Goal: Information Seeking & Learning: Learn about a topic

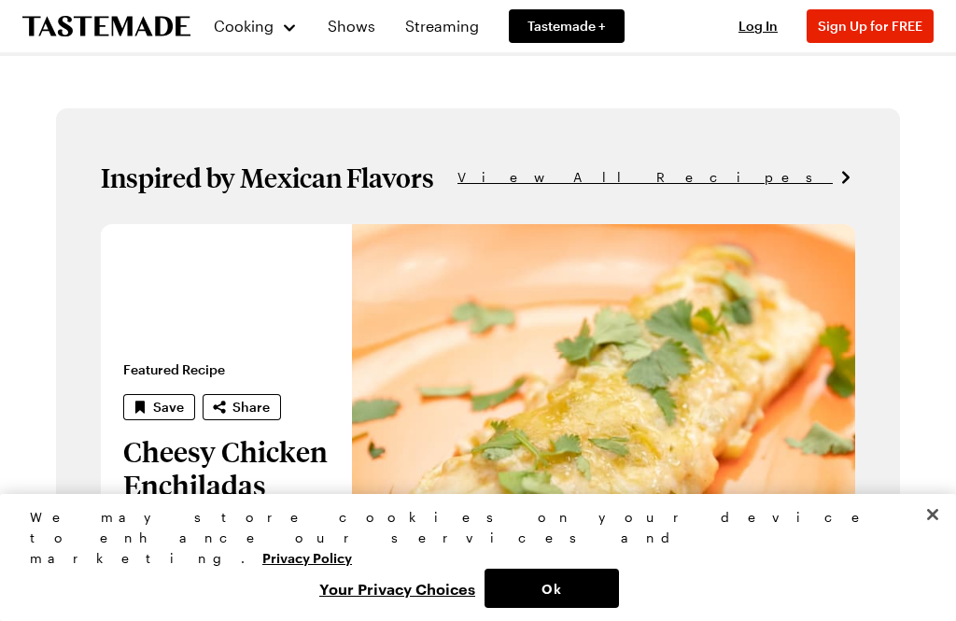
scroll to position [979, 0]
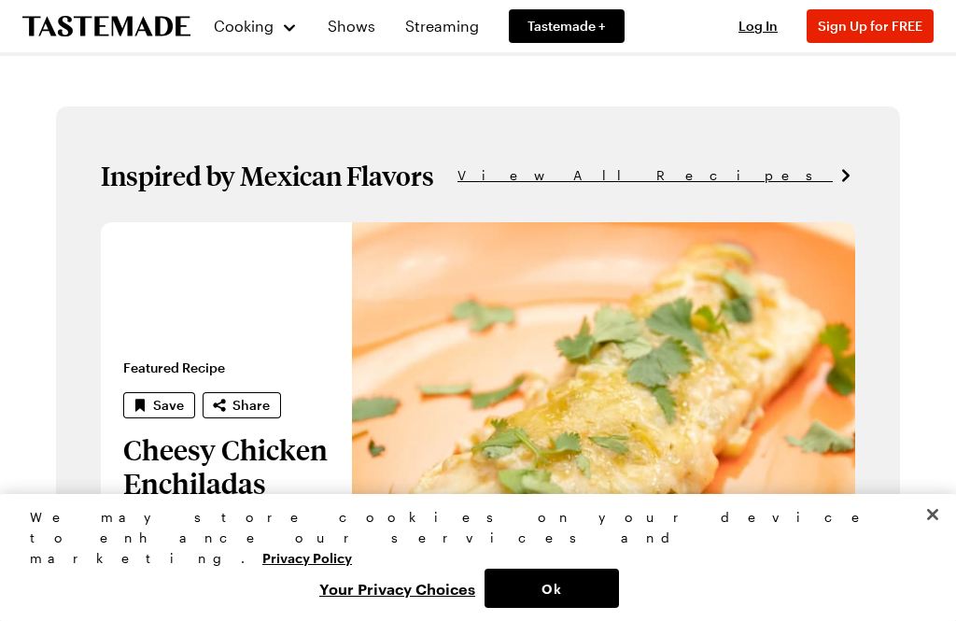
click at [817, 177] on span "View All Recipes" at bounding box center [645, 175] width 375 height 21
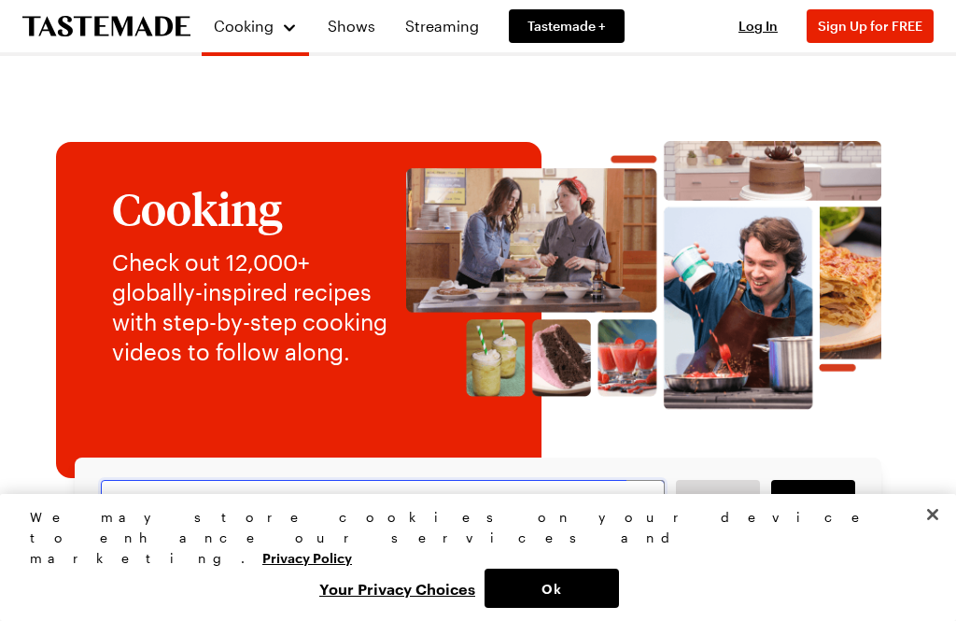
click at [514, 520] on input "text" at bounding box center [383, 500] width 564 height 41
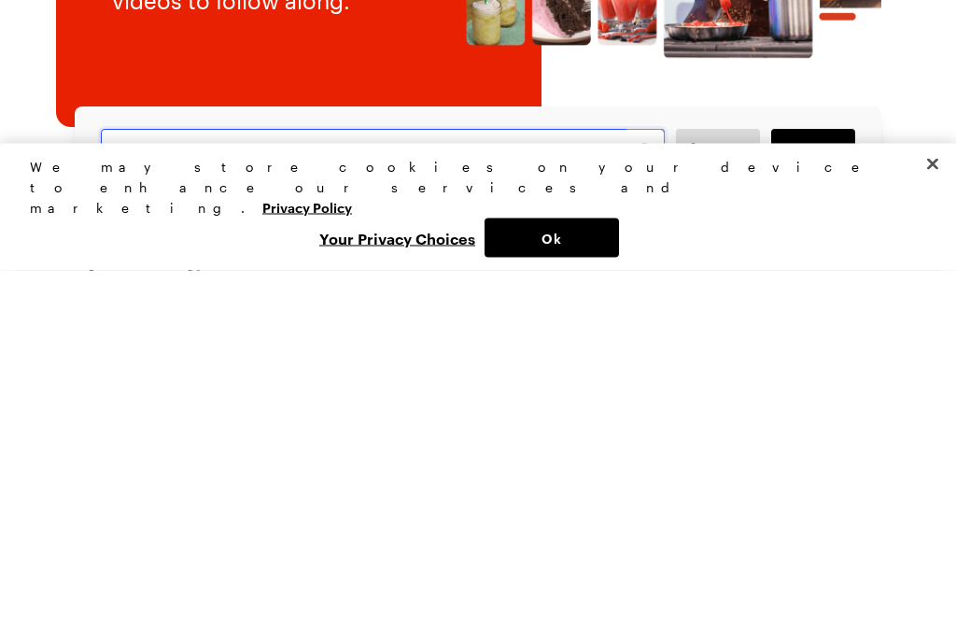
type input "Squid"
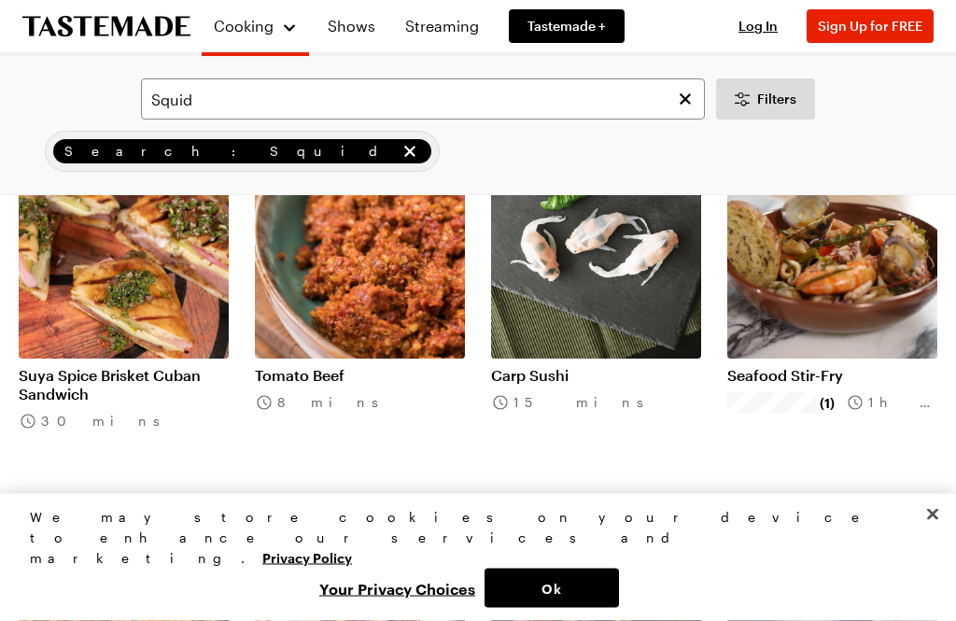
scroll to position [1276, 0]
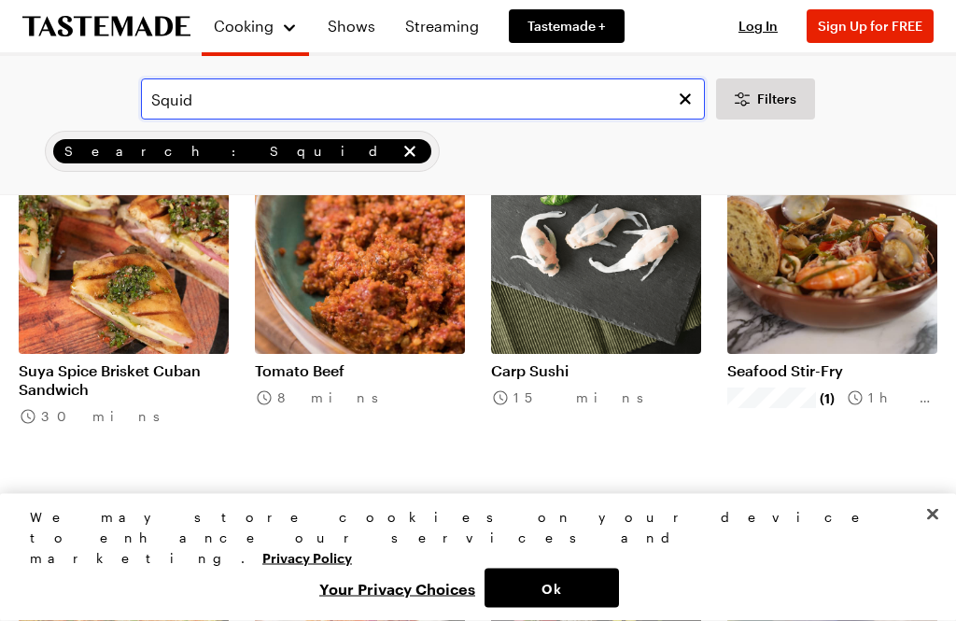
click at [555, 89] on input "Squid" at bounding box center [423, 98] width 564 height 41
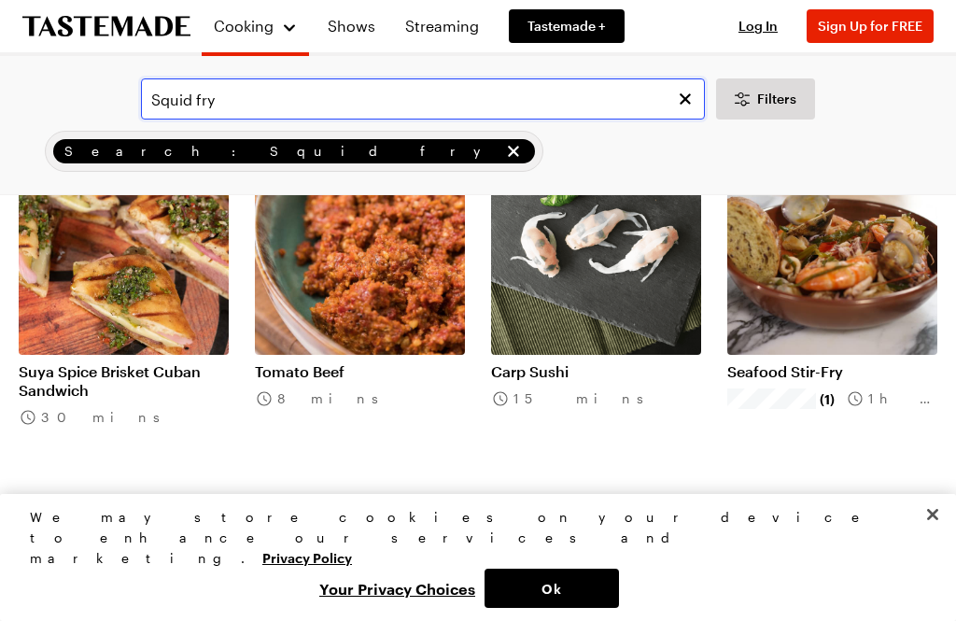
type input "Squid fry"
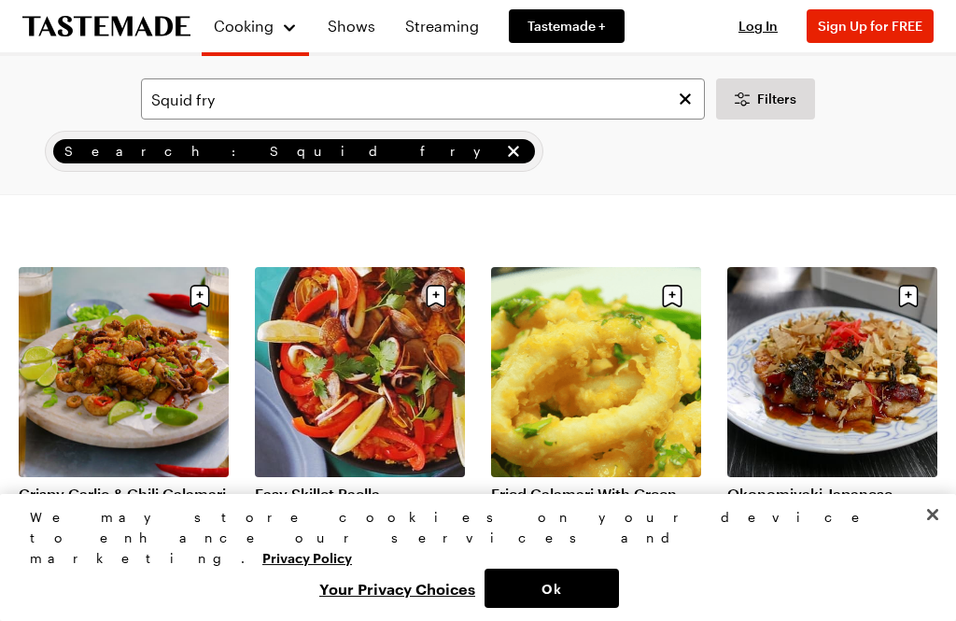
scroll to position [1510, 0]
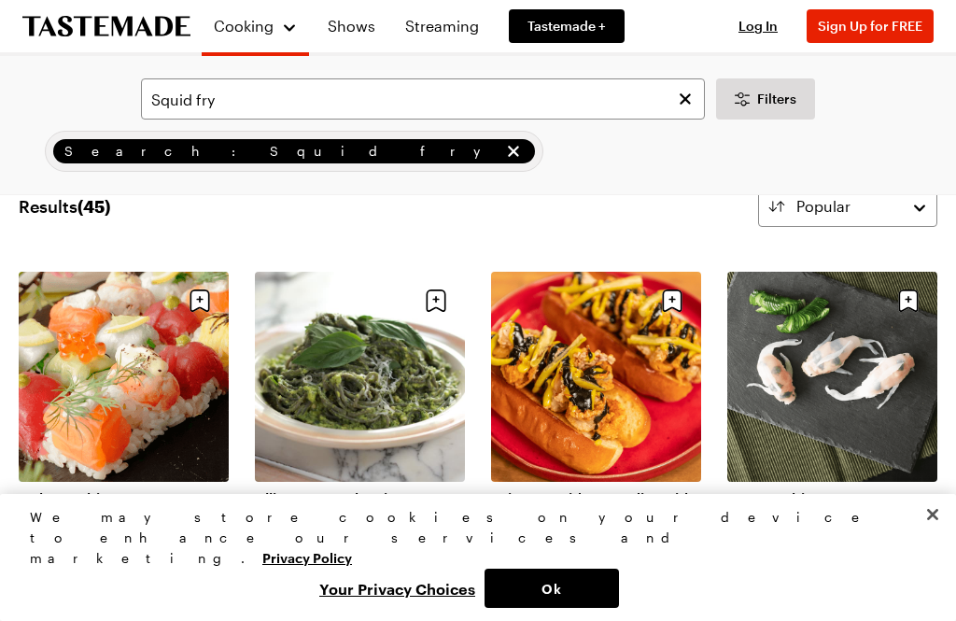
scroll to position [50, 0]
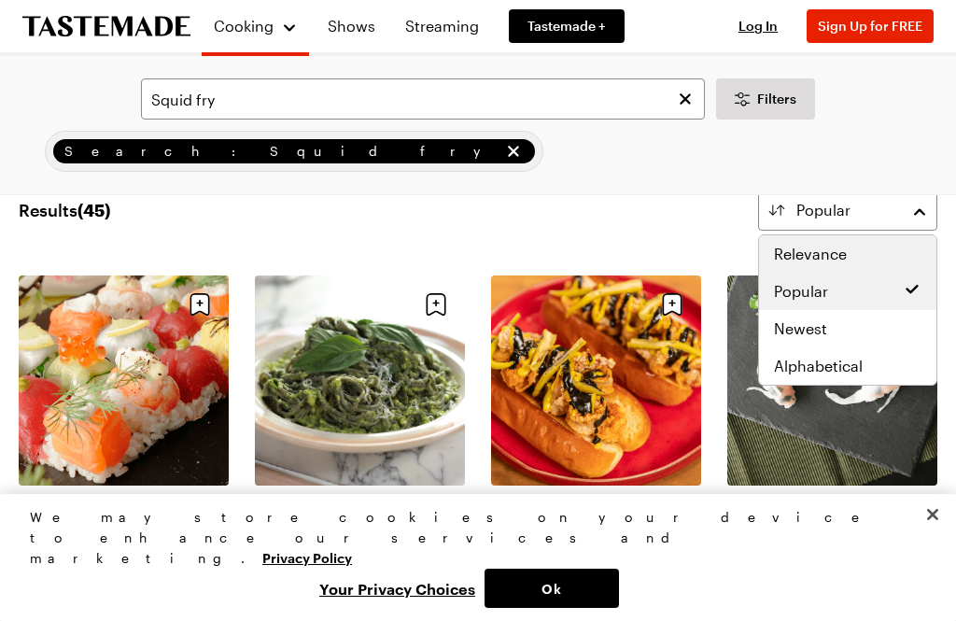
click at [847, 247] on div "Relevance" at bounding box center [848, 254] width 148 height 22
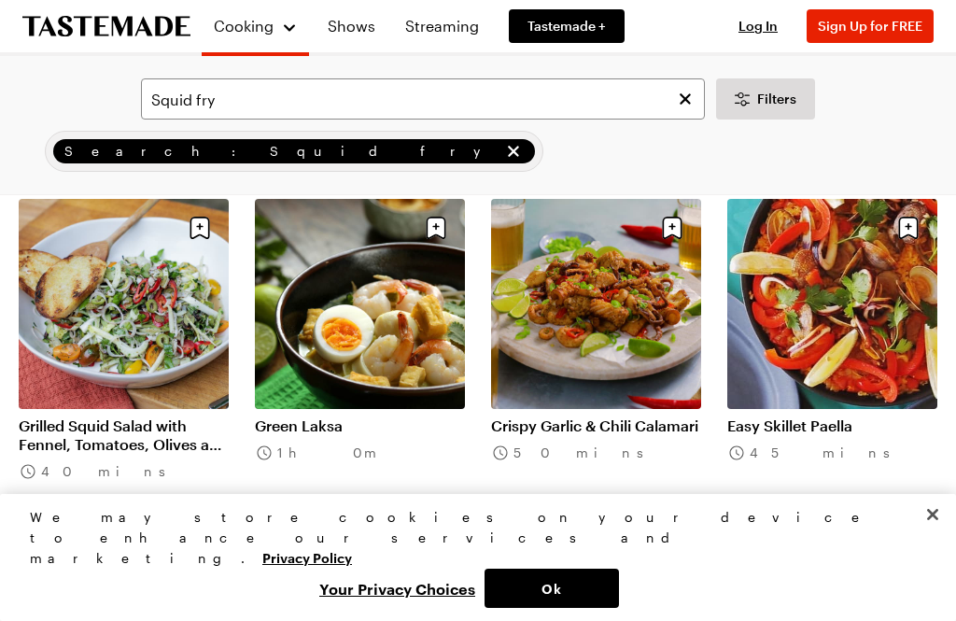
scroll to position [1700, 0]
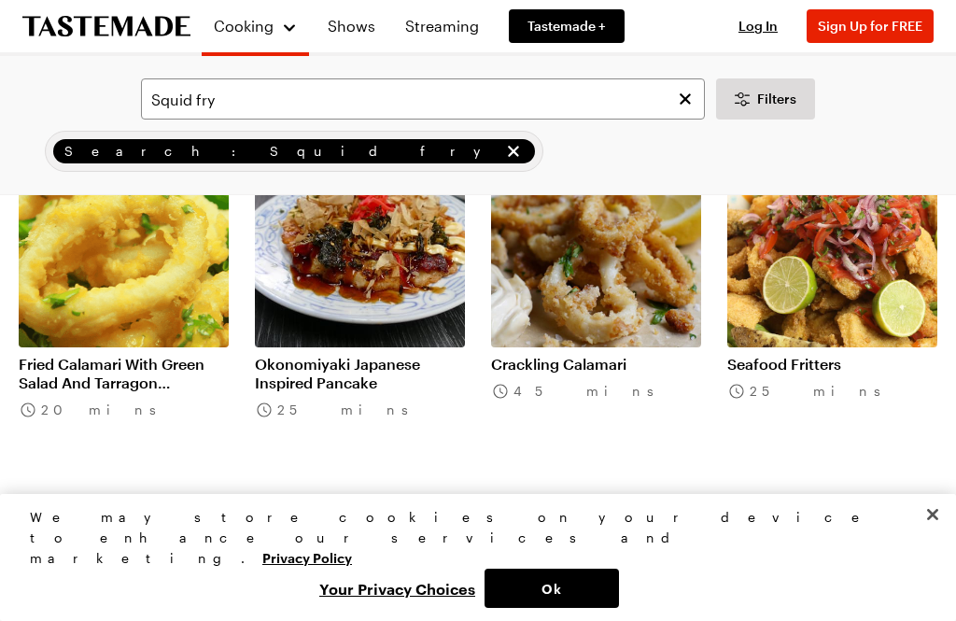
scroll to position [1199, 0]
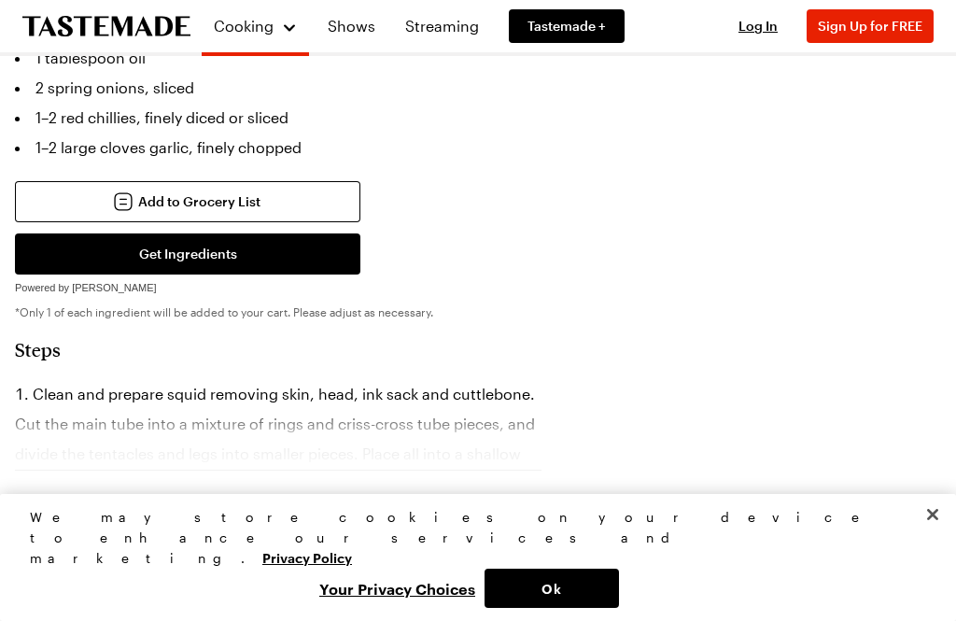
scroll to position [780, 0]
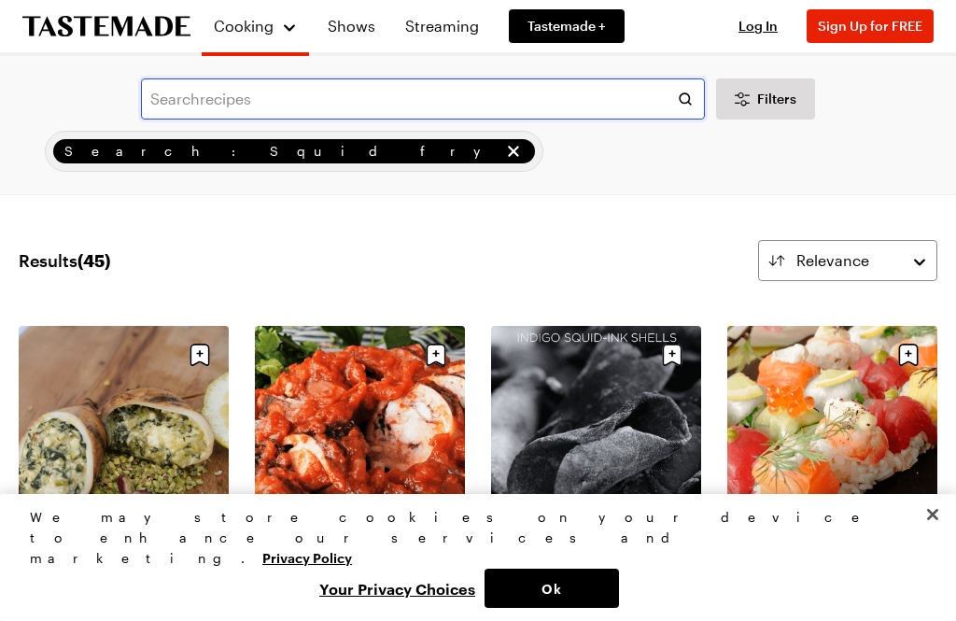
click at [541, 117] on input "text" at bounding box center [423, 98] width 564 height 41
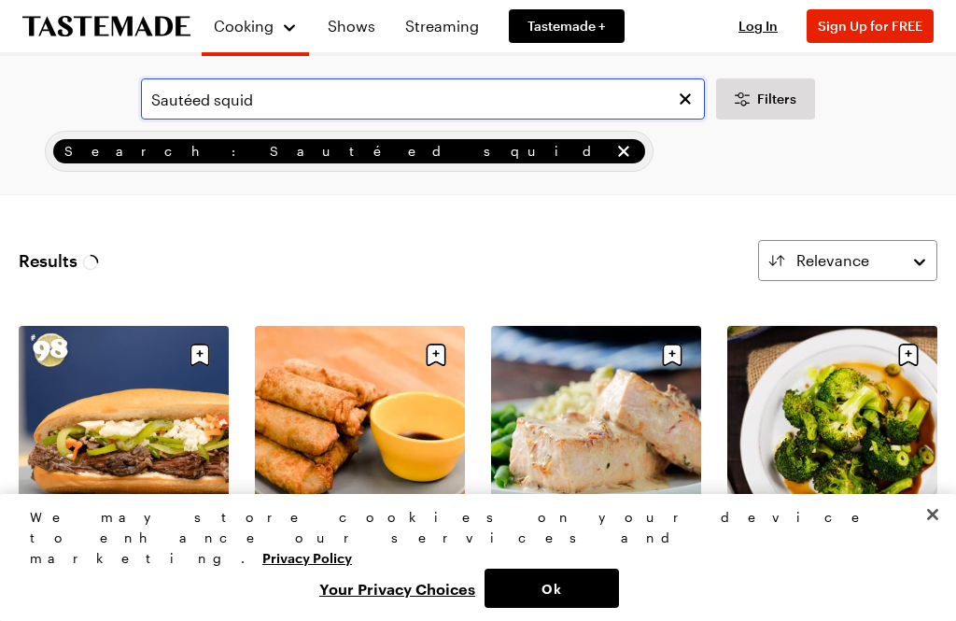
type input "Sautéed squid"
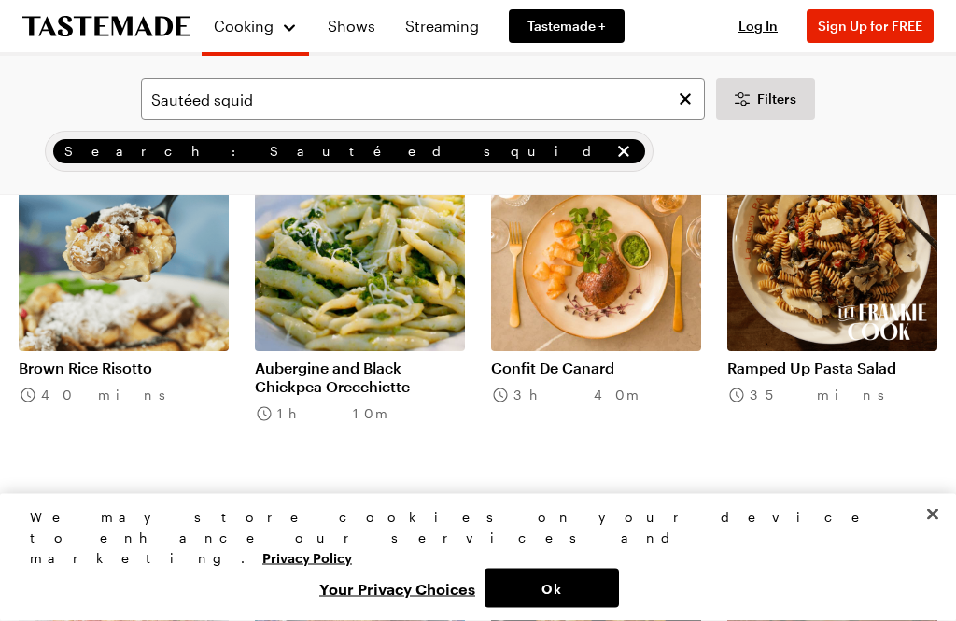
scroll to position [1280, 0]
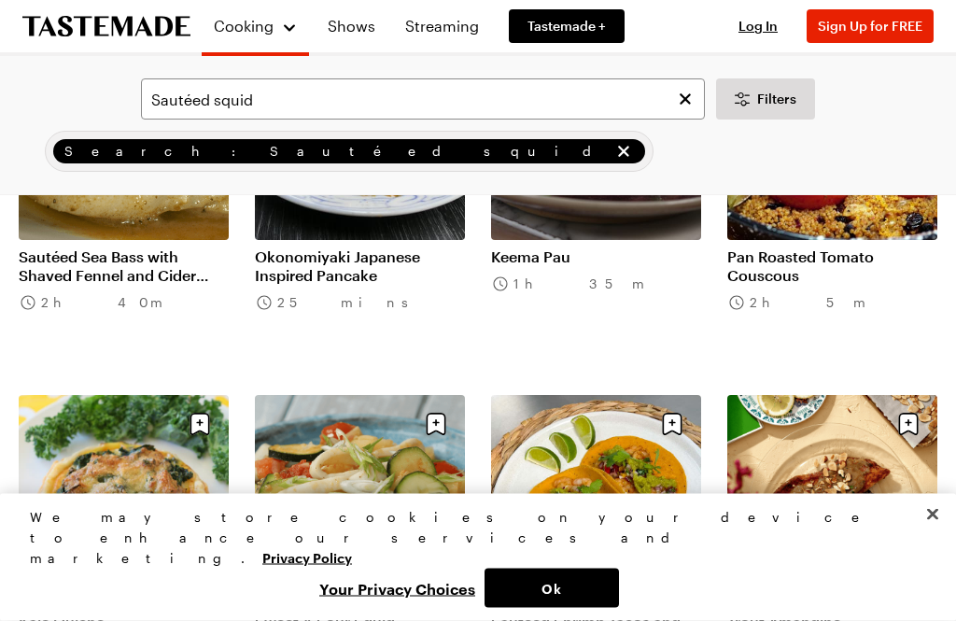
scroll to position [4007, 0]
